Goal: Task Accomplishment & Management: Use online tool/utility

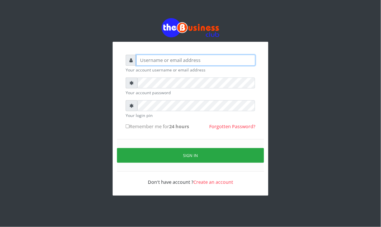
type input "Mavincio"
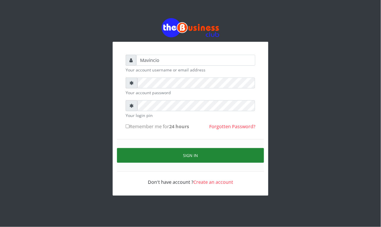
click at [197, 153] on button "Sign in" at bounding box center [190, 155] width 147 height 15
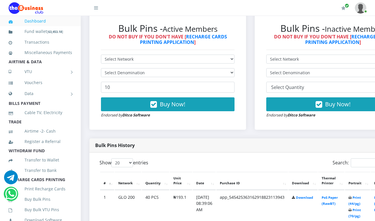
scroll to position [179, 0]
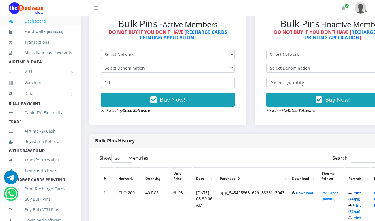
click at [361, 192] on link "Print (44/pg)" at bounding box center [354, 195] width 12 height 11
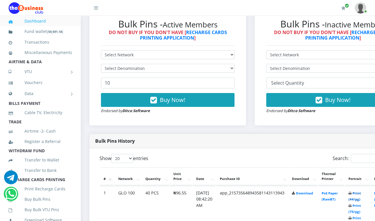
click at [361, 194] on link "Print (44/pg)" at bounding box center [354, 196] width 12 height 11
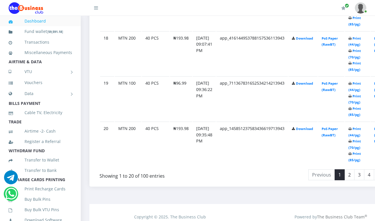
scroll to position [1131, 0]
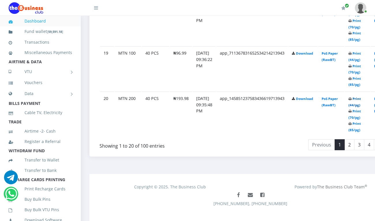
click at [361, 97] on link "Print (44/pg)" at bounding box center [354, 101] width 12 height 11
drag, startPoint x: 0, startPoint y: 0, endPoint x: 358, endPoint y: 135, distance: 382.8
click at [354, 139] on link "2" at bounding box center [349, 144] width 10 height 11
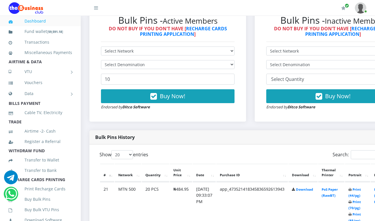
scroll to position [157, 0]
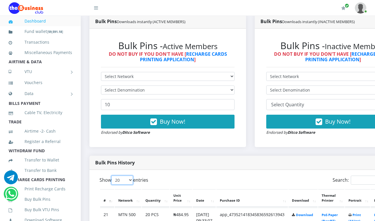
click at [129, 175] on select "20 50 100 All" at bounding box center [122, 179] width 22 height 9
select select "50"
click at [112, 175] on select "20 50 100 All" at bounding box center [122, 179] width 22 height 9
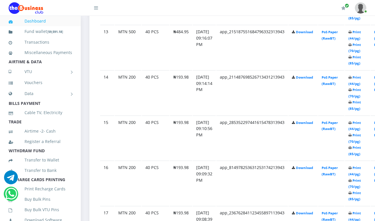
scroll to position [885, 0]
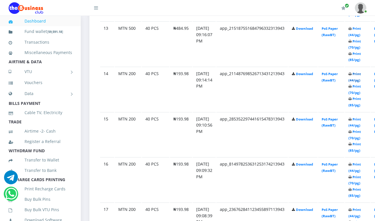
click at [361, 71] on link "Print (44/pg)" at bounding box center [354, 76] width 12 height 11
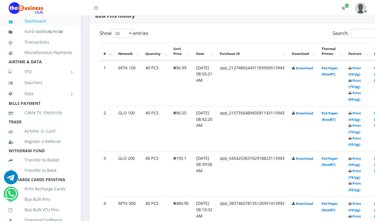
scroll to position [291, 0]
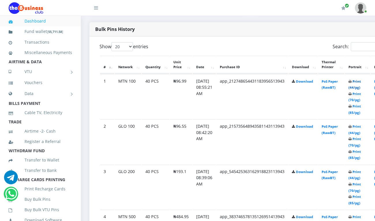
click at [361, 81] on link "Print (44/pg)" at bounding box center [354, 84] width 12 height 11
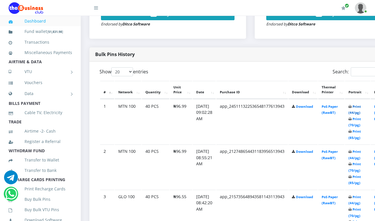
click at [361, 106] on link "Print (44/pg)" at bounding box center [354, 109] width 12 height 11
click at [361, 108] on link "Print (44/pg)" at bounding box center [354, 109] width 12 height 11
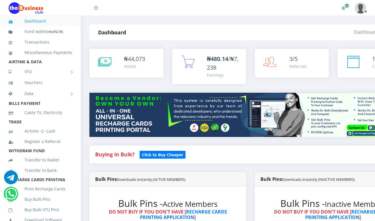
select select "50"
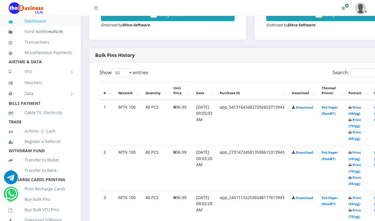
click at [361, 107] on link "Print (44/pg)" at bounding box center [354, 110] width 12 height 11
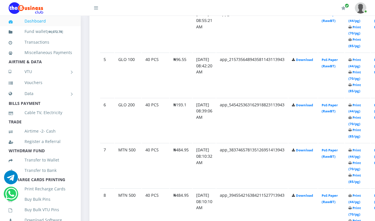
scroll to position [495, 0]
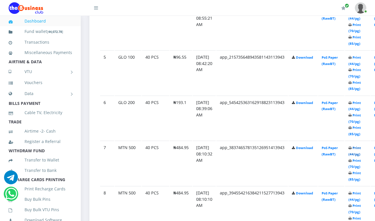
click at [361, 147] on link "Print (44/pg)" at bounding box center [354, 150] width 12 height 11
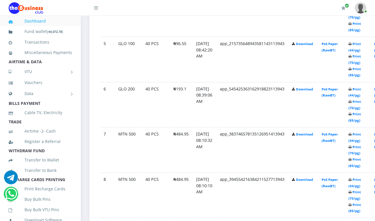
scroll to position [495, 0]
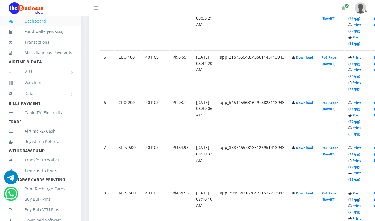
click at [361, 192] on link "Print (44/pg)" at bounding box center [354, 196] width 12 height 11
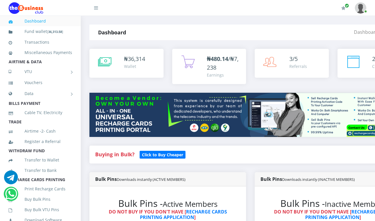
select select "50"
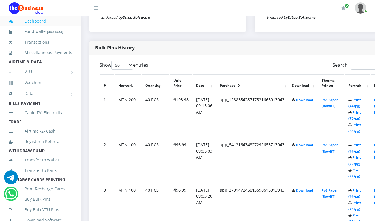
scroll to position [264, 0]
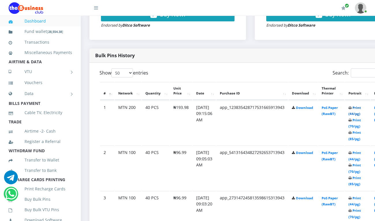
click at [361, 108] on link "Print (44/pg)" at bounding box center [354, 110] width 12 height 11
click at [360, 109] on link "Print (44/pg)" at bounding box center [354, 110] width 12 height 11
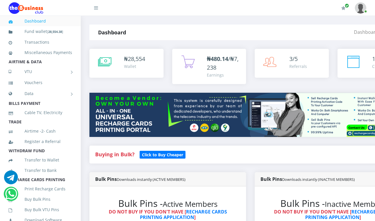
select select "50"
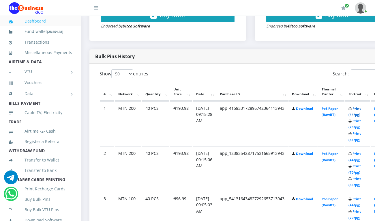
click at [361, 110] on link "Print (44/pg)" at bounding box center [354, 111] width 12 height 11
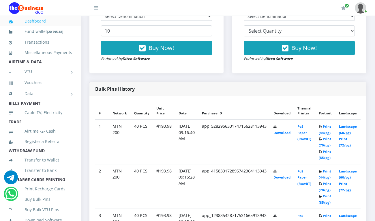
scroll to position [257, 0]
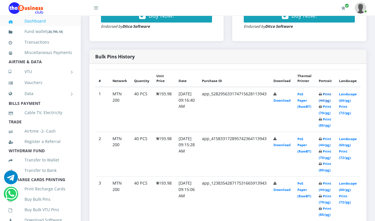
click at [331, 96] on link "Print (44/pg)" at bounding box center [325, 97] width 12 height 11
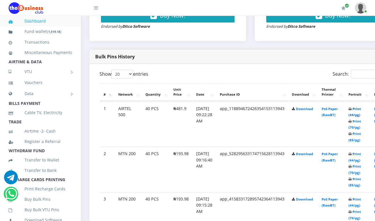
click at [361, 110] on link "Print (44/pg)" at bounding box center [354, 111] width 12 height 11
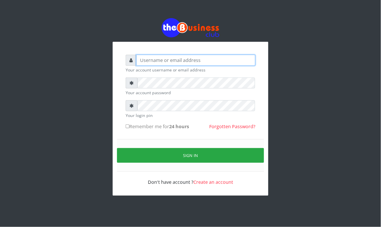
type input "Mavincio"
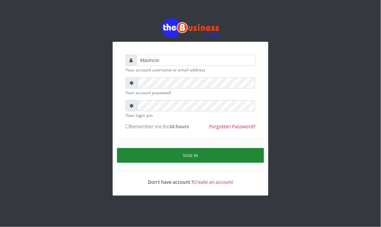
click at [195, 154] on button "Sign in" at bounding box center [190, 155] width 147 height 15
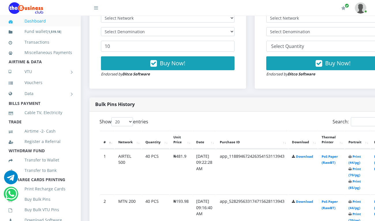
scroll to position [220, 0]
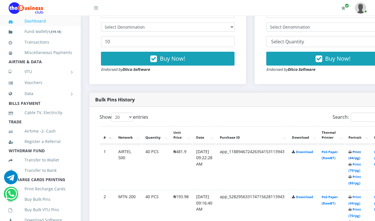
click at [361, 152] on link "Print (44/pg)" at bounding box center [354, 154] width 12 height 11
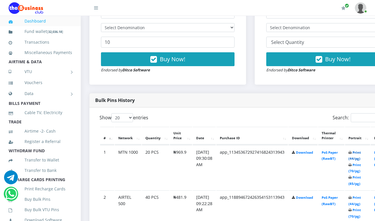
click at [361, 151] on link "Print (44/pg)" at bounding box center [354, 155] width 12 height 11
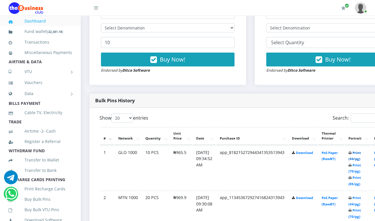
click at [361, 153] on link "Print (44/pg)" at bounding box center [354, 155] width 12 height 11
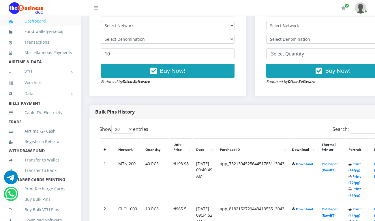
scroll to position [224, 0]
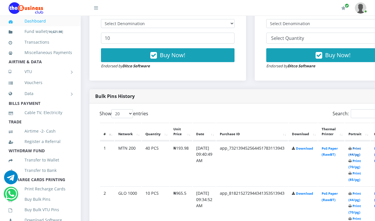
click at [360, 149] on link "Print (44/pg)" at bounding box center [354, 151] width 12 height 11
click at [361, 149] on link "Print (44/pg)" at bounding box center [354, 151] width 12 height 11
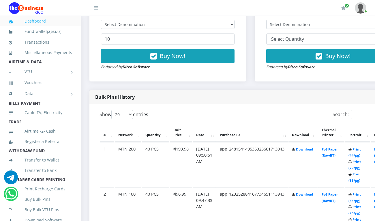
click at [334, 136] on th "Thermal Printer" at bounding box center [331, 132] width 26 height 18
click at [361, 149] on link "Print (44/pg)" at bounding box center [354, 152] width 12 height 11
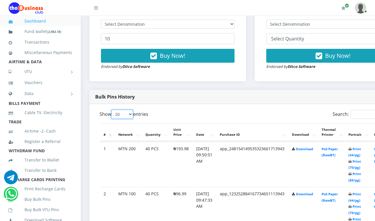
click at [131, 110] on select "20 50 100 All" at bounding box center [122, 114] width 22 height 9
select select "50"
click at [112, 110] on select "20 50 100 All" at bounding box center [122, 114] width 22 height 9
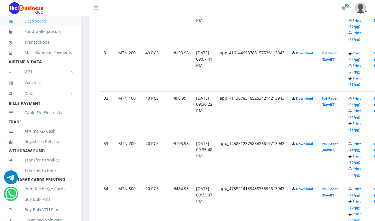
scroll to position [1694, 0]
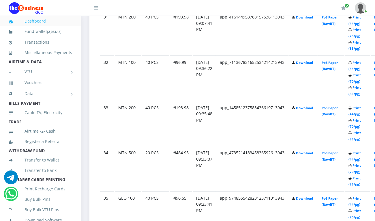
scroll to position [1709, 0]
click at [361, 150] on link "Print (44/pg)" at bounding box center [354, 155] width 12 height 11
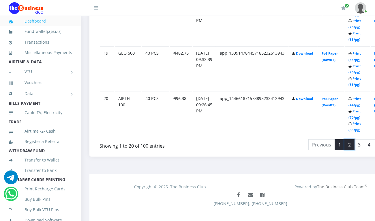
click at [354, 139] on link "2" at bounding box center [349, 144] width 10 height 11
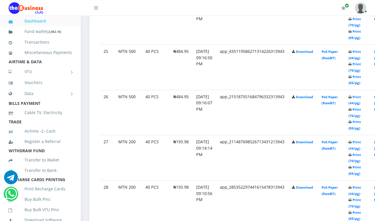
scroll to position [485, 0]
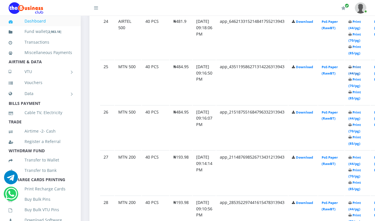
click at [361, 66] on link "Print (44/pg)" at bounding box center [354, 70] width 12 height 11
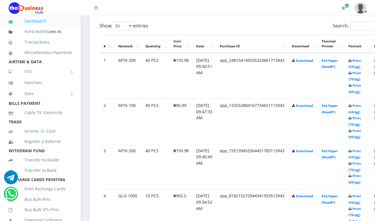
scroll to position [291, 0]
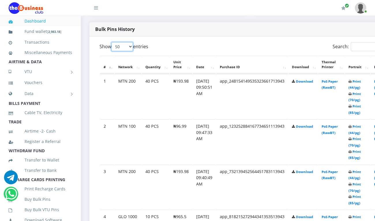
click at [129, 42] on select "20 50 100 All" at bounding box center [122, 46] width 22 height 9
select select "100"
click at [112, 42] on select "20 50 100 All" at bounding box center [122, 46] width 22 height 9
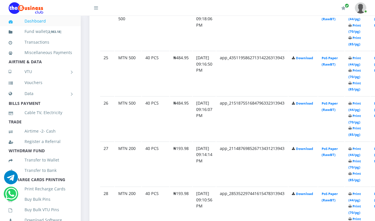
scroll to position [1449, 0]
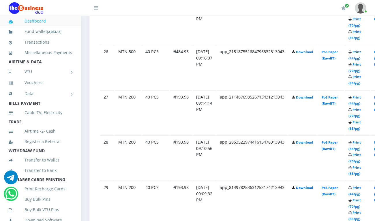
click at [359, 50] on link "Print (44/pg)" at bounding box center [354, 55] width 12 height 11
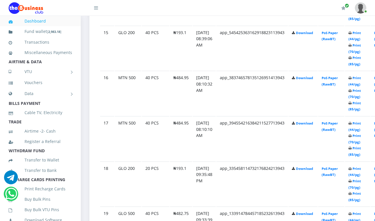
scroll to position [972, 0]
